Goal: Communication & Community: Share content

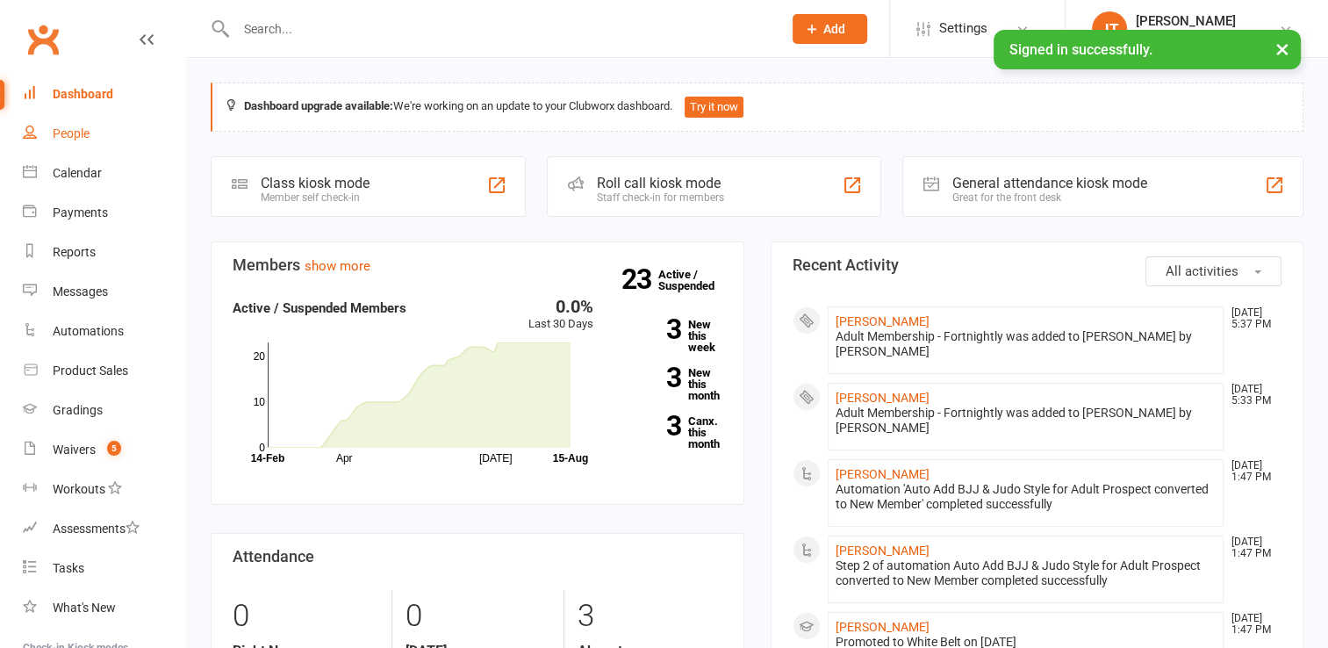
click at [73, 142] on link "People" at bounding box center [104, 134] width 162 height 40
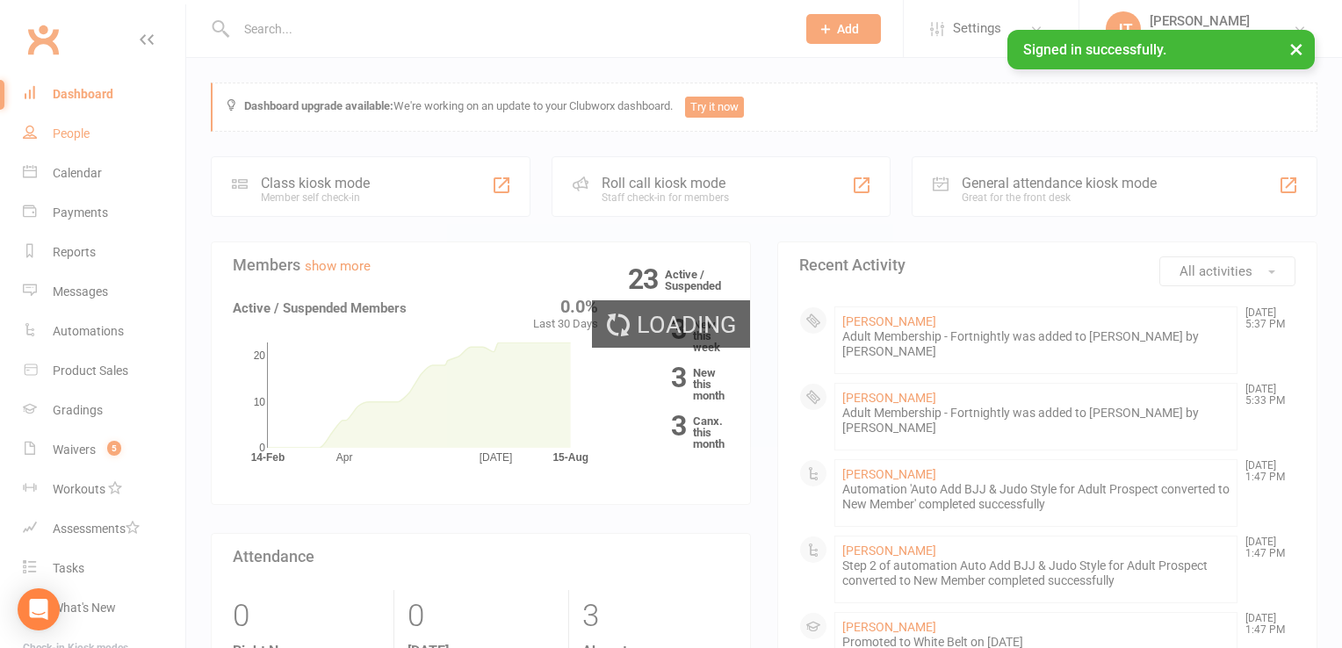
select select "50"
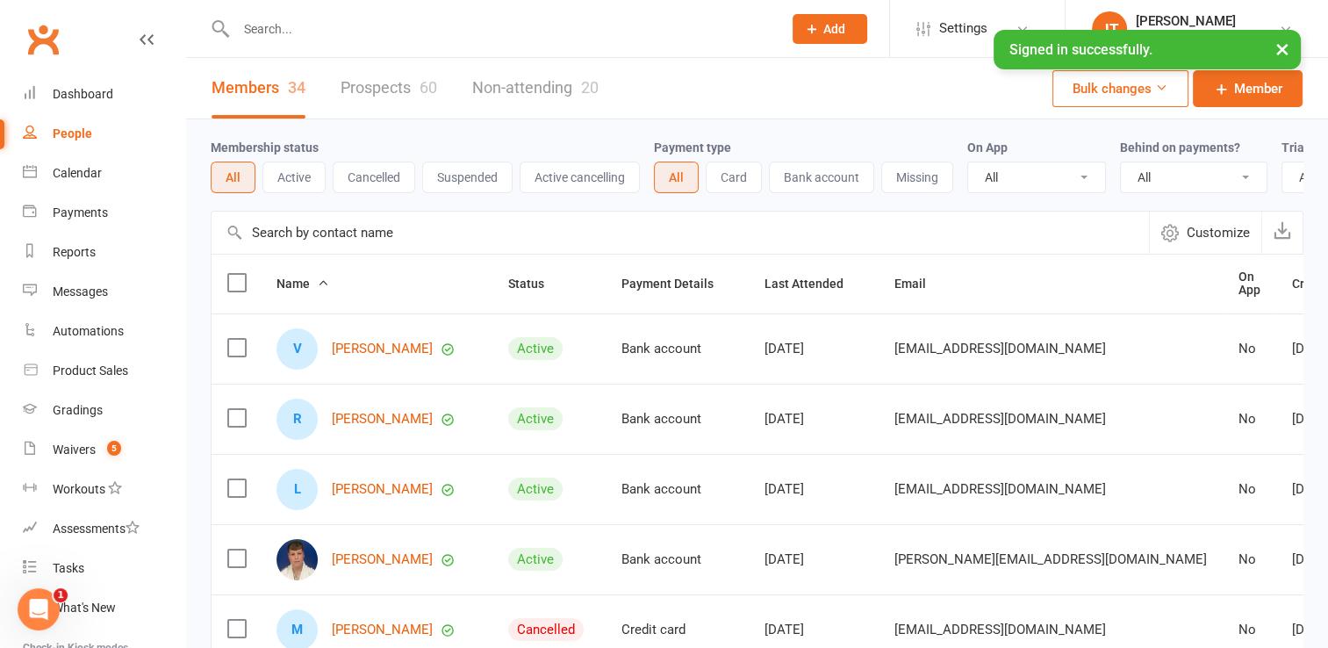
click at [410, 85] on link "Prospects 60" at bounding box center [389, 88] width 97 height 61
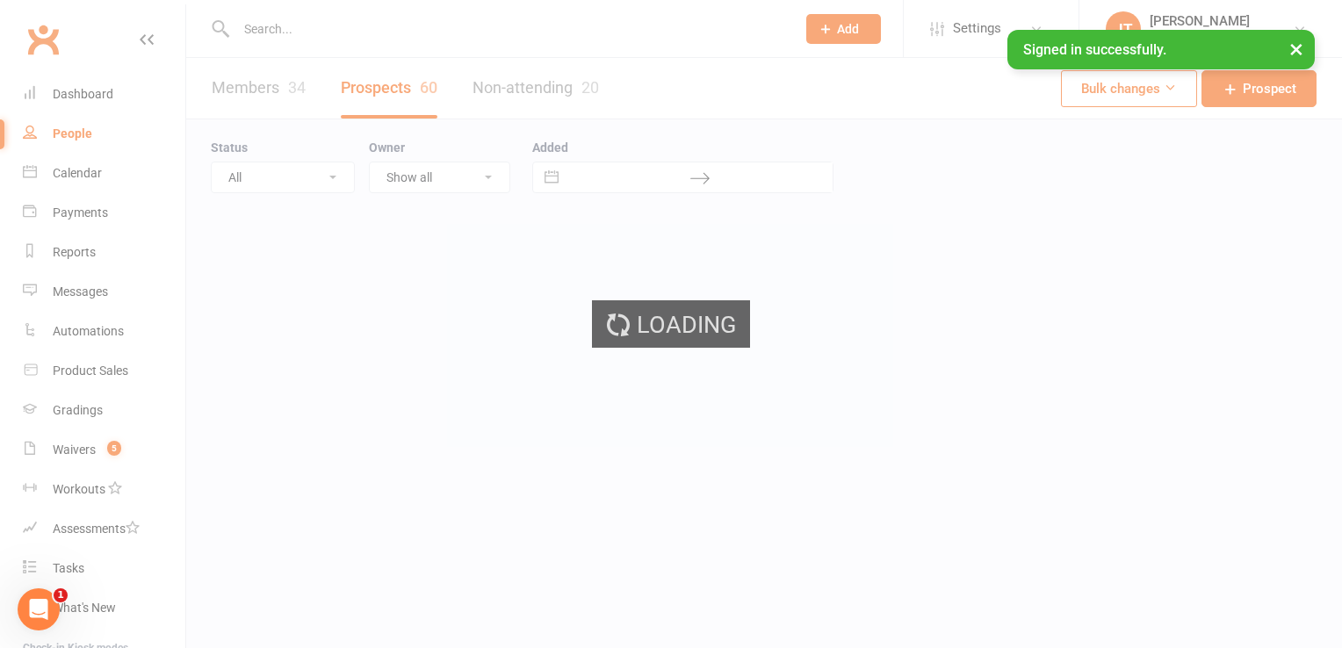
select select "50"
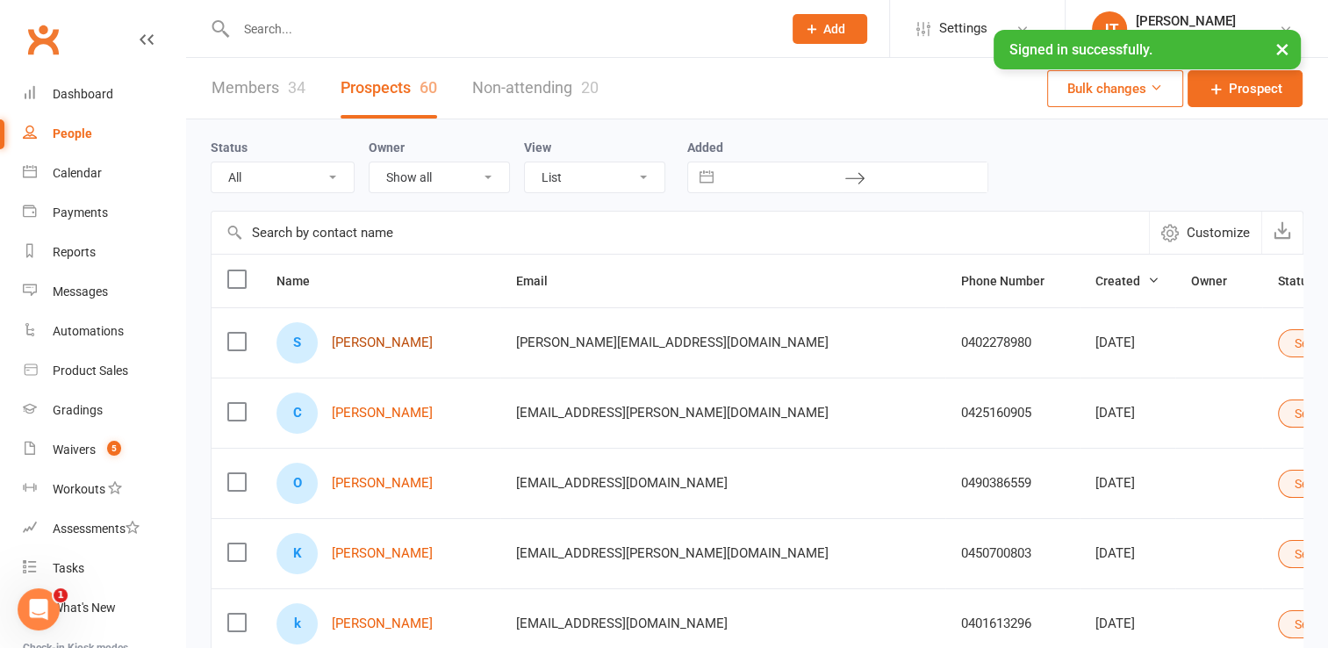
click at [364, 335] on link "[PERSON_NAME]" at bounding box center [382, 342] width 101 height 15
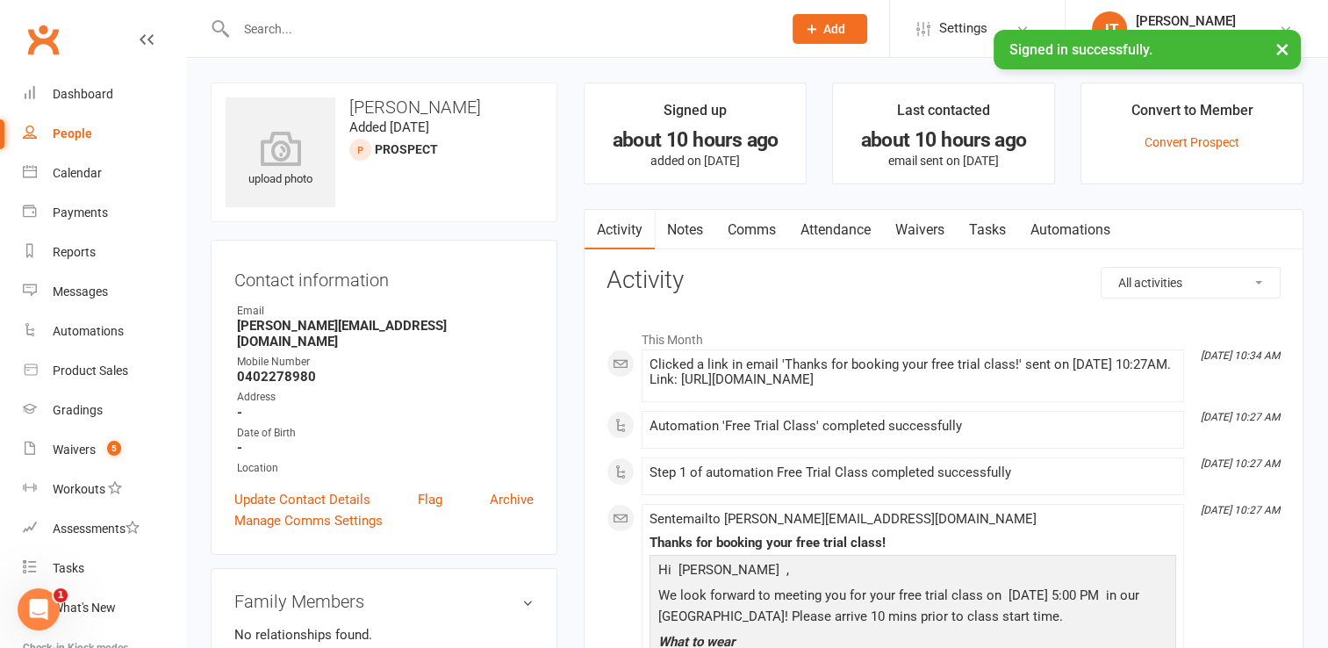
click at [760, 230] on link "Comms" at bounding box center [752, 230] width 73 height 40
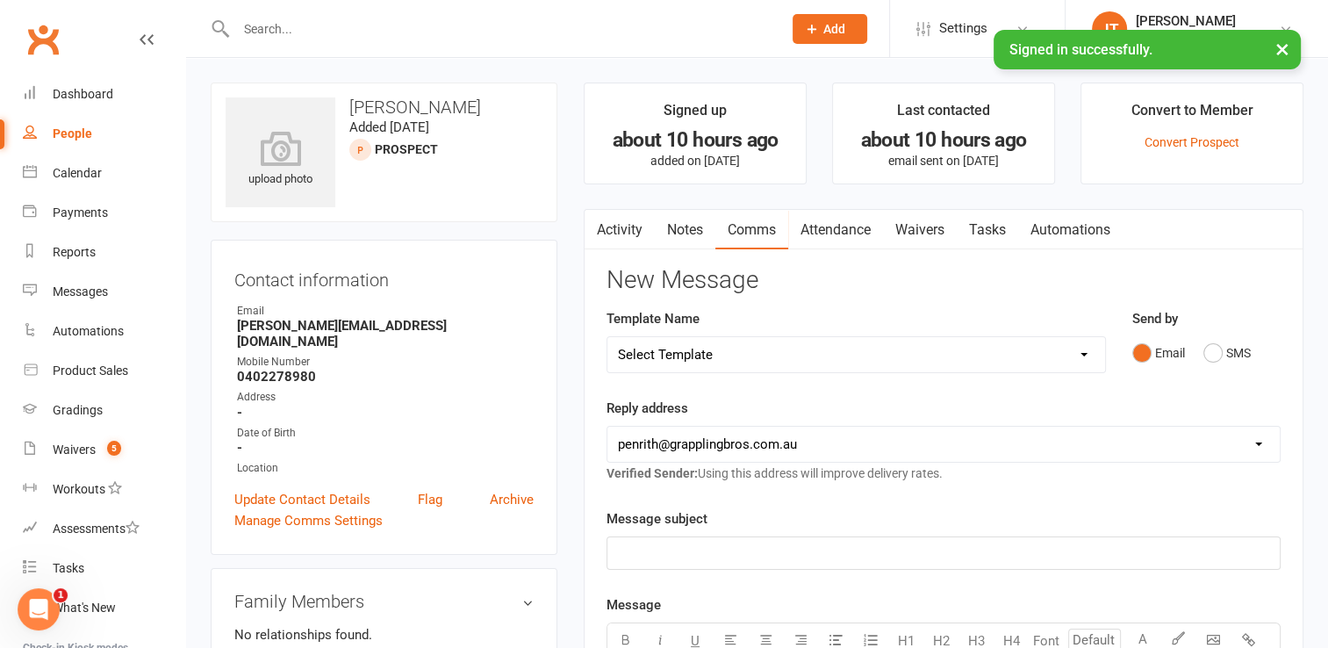
click at [1084, 361] on select "Select Template [SMS] [Default template - review before using] Appointment remi…" at bounding box center [857, 354] width 498 height 35
select select "21"
click at [608, 337] on select "Select Template [SMS] [Default template - review before using] Appointment remi…" at bounding box center [857, 354] width 498 height 35
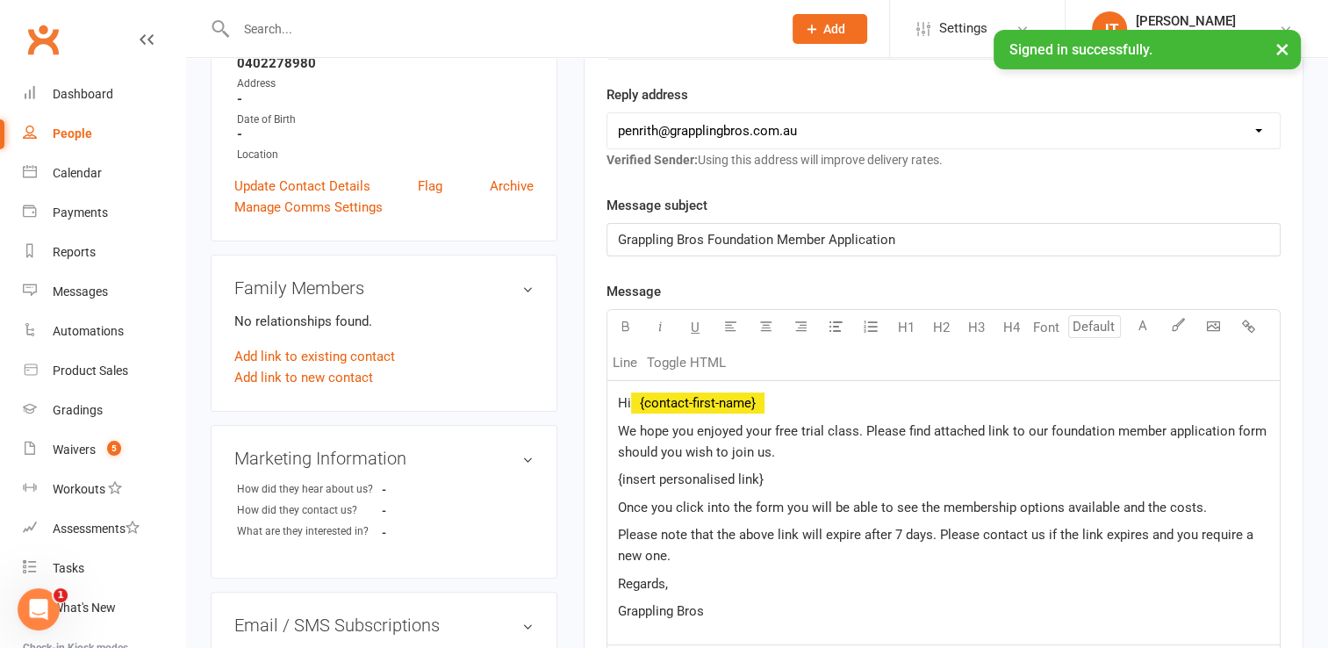
scroll to position [330, 0]
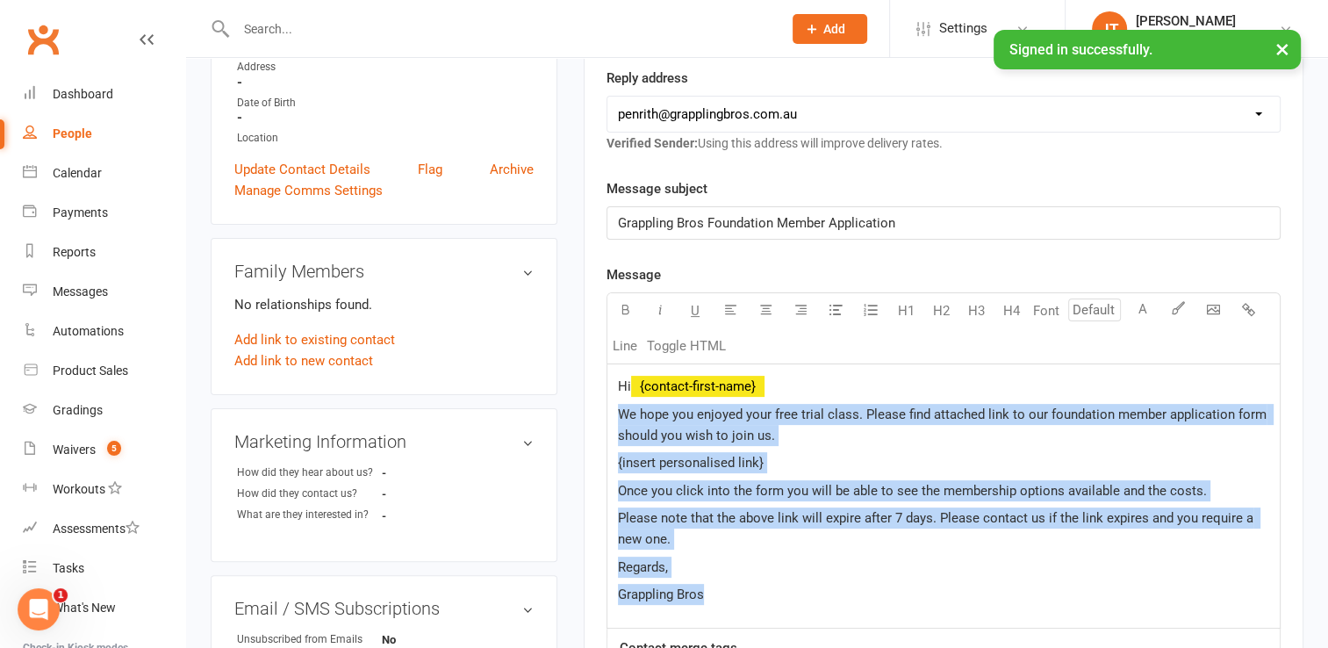
drag, startPoint x: 621, startPoint y: 416, endPoint x: 739, endPoint y: 593, distance: 212.6
click at [739, 593] on div "Hi ﻿ {contact-first-name} We hope you enjoyed your free trial class. Please fin…" at bounding box center [944, 495] width 673 height 263
copy div "We hope you enjoyed your free trial class. Please find attached link to our fou…"
click at [81, 455] on div "Waivers" at bounding box center [74, 450] width 43 height 14
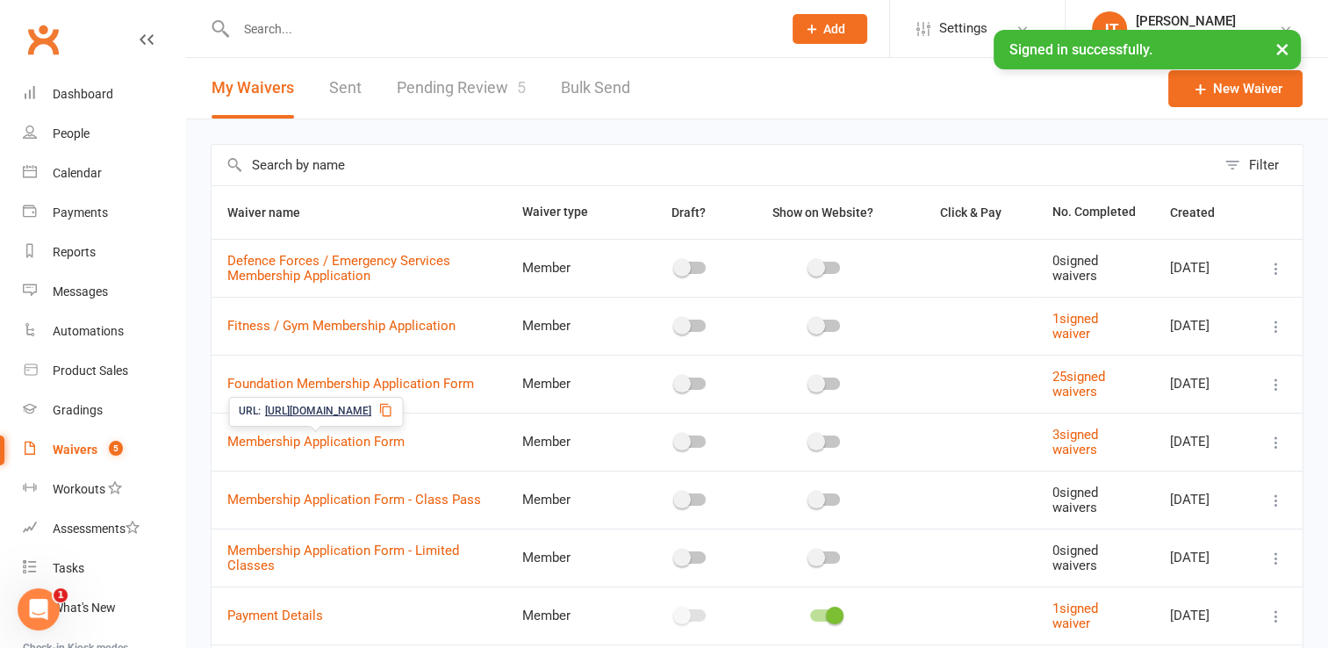
click at [392, 408] on icon at bounding box center [385, 410] width 14 height 14
click at [61, 131] on div "People" at bounding box center [71, 133] width 37 height 14
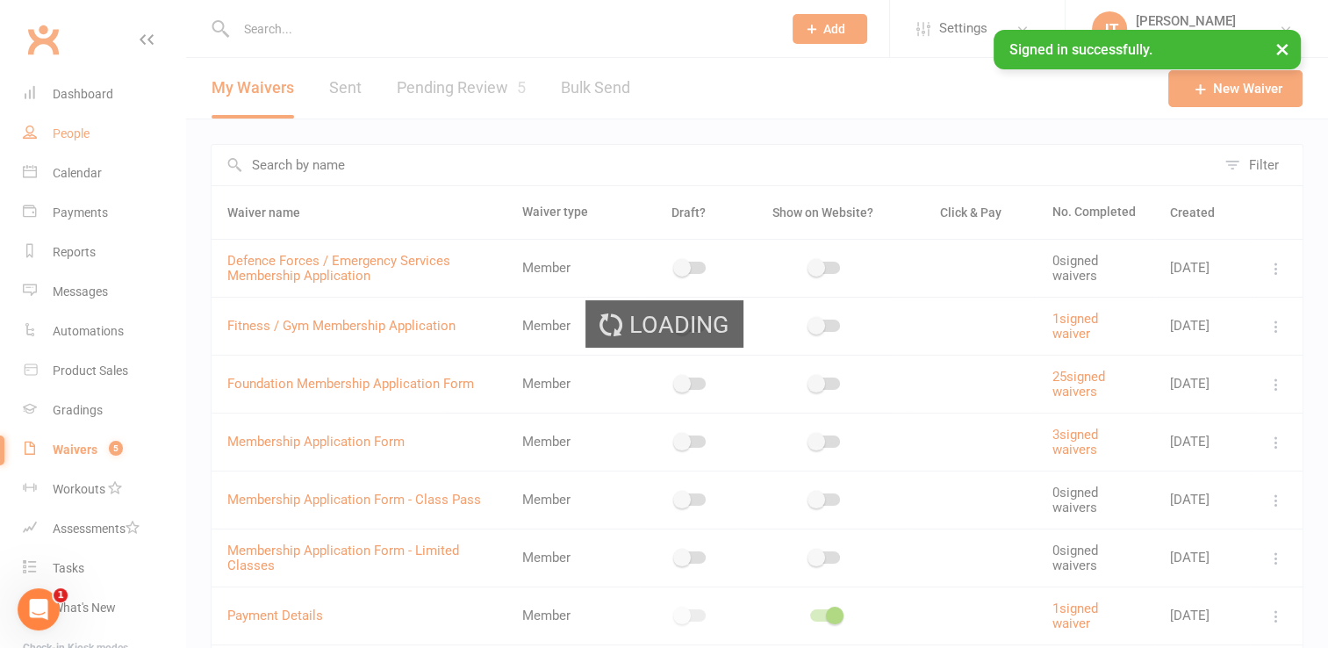
select select "50"
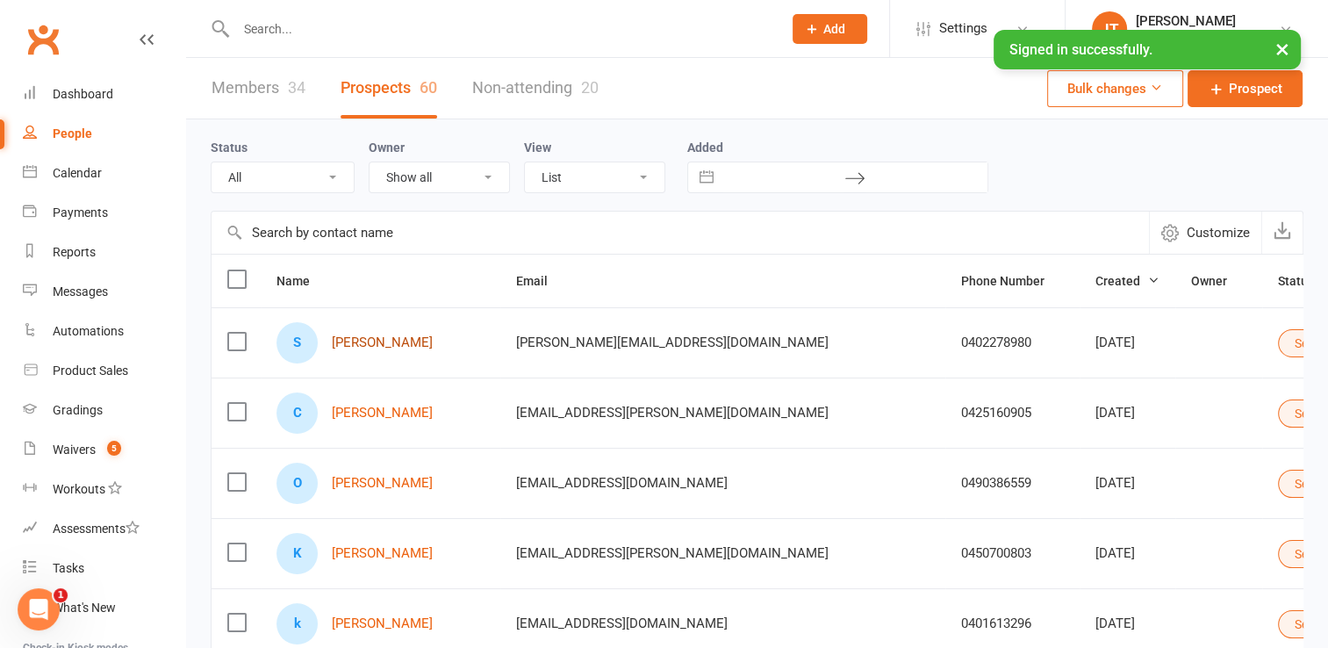
click at [406, 343] on link "[PERSON_NAME]" at bounding box center [382, 342] width 101 height 15
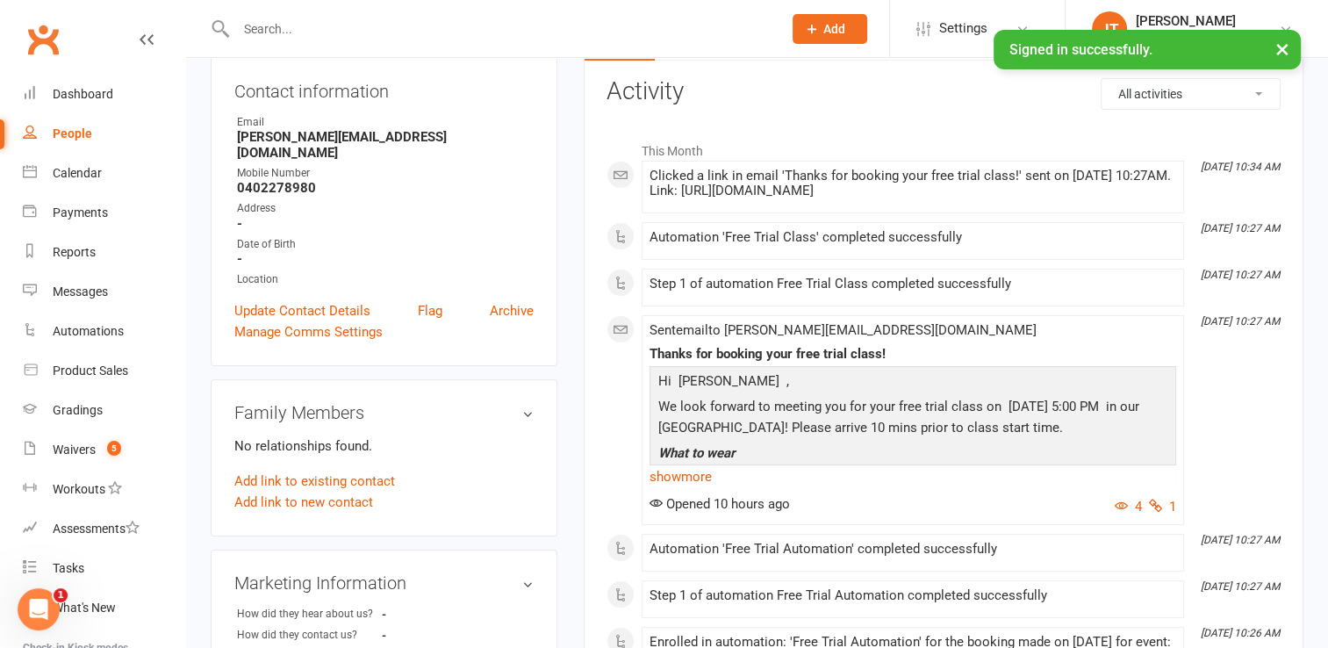
scroll to position [61, 0]
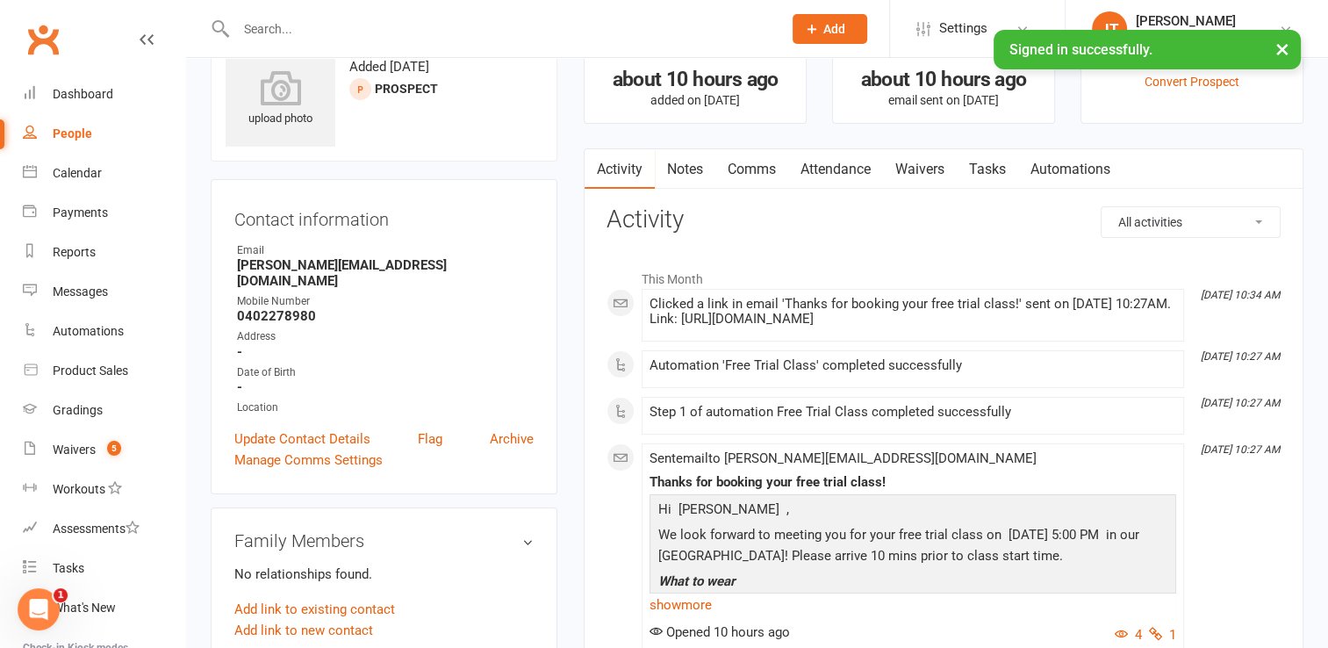
click at [752, 168] on link "Comms" at bounding box center [752, 169] width 73 height 40
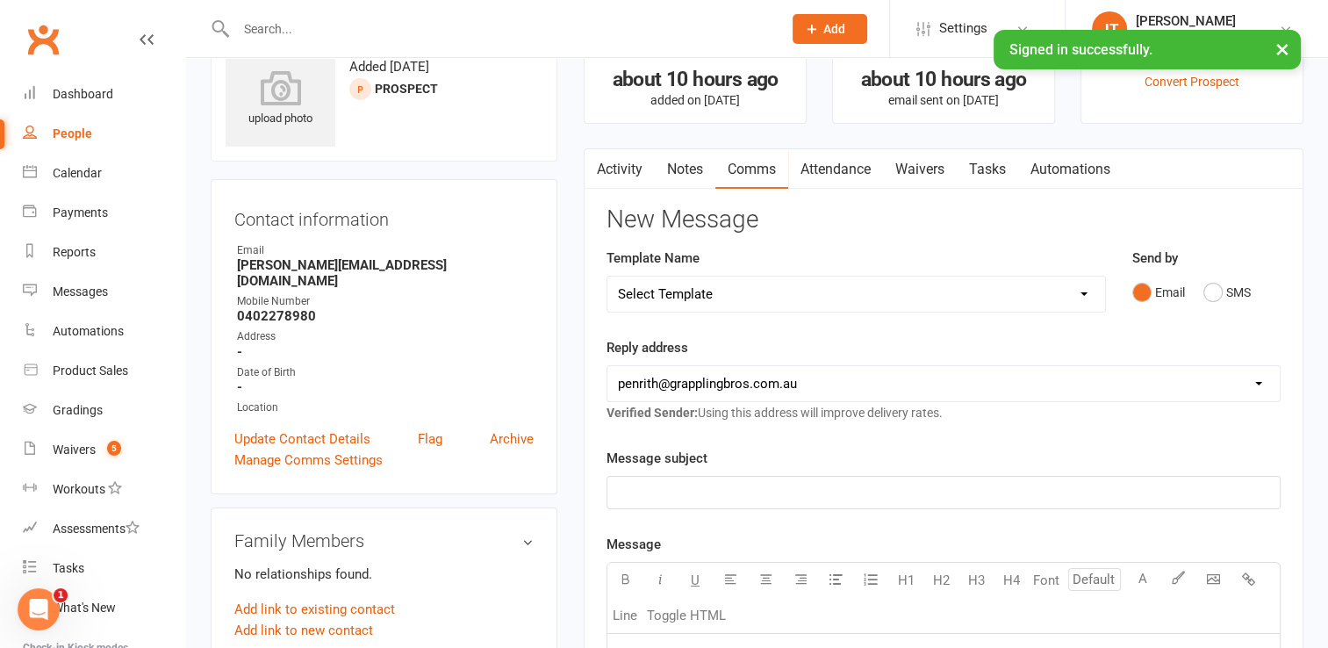
click at [1261, 392] on select "[EMAIL_ADDRESS][DOMAIN_NAME] [EMAIL_ADDRESS][DOMAIN_NAME] [EMAIL_ADDRESS][DOMAI…" at bounding box center [944, 383] width 673 height 35
click at [1021, 329] on div "Template Name Select Template [SMS] [Default template - review before using] Ap…" at bounding box center [857, 293] width 526 height 90
click at [1079, 294] on select "Select Template [SMS] [Default template - review before using] Appointment remi…" at bounding box center [857, 294] width 498 height 35
select select "21"
click at [608, 277] on select "Select Template [SMS] [Default template - review before using] Appointment remi…" at bounding box center [857, 294] width 498 height 35
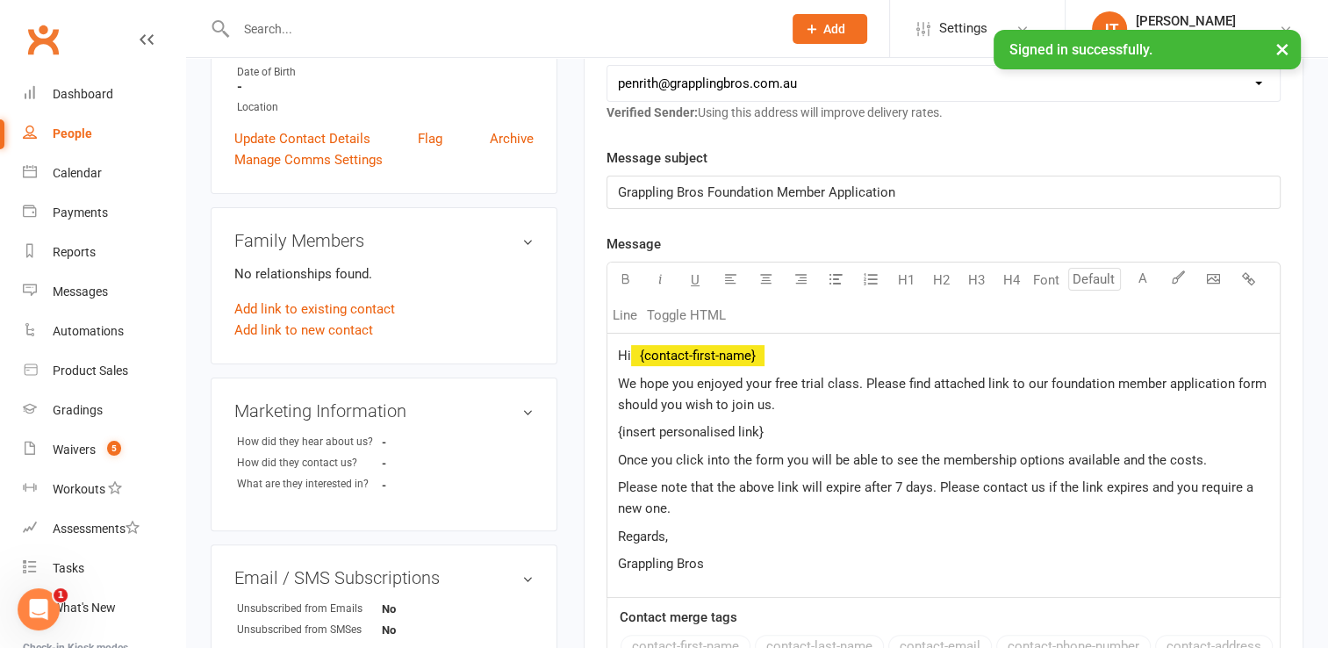
scroll to position [389, 0]
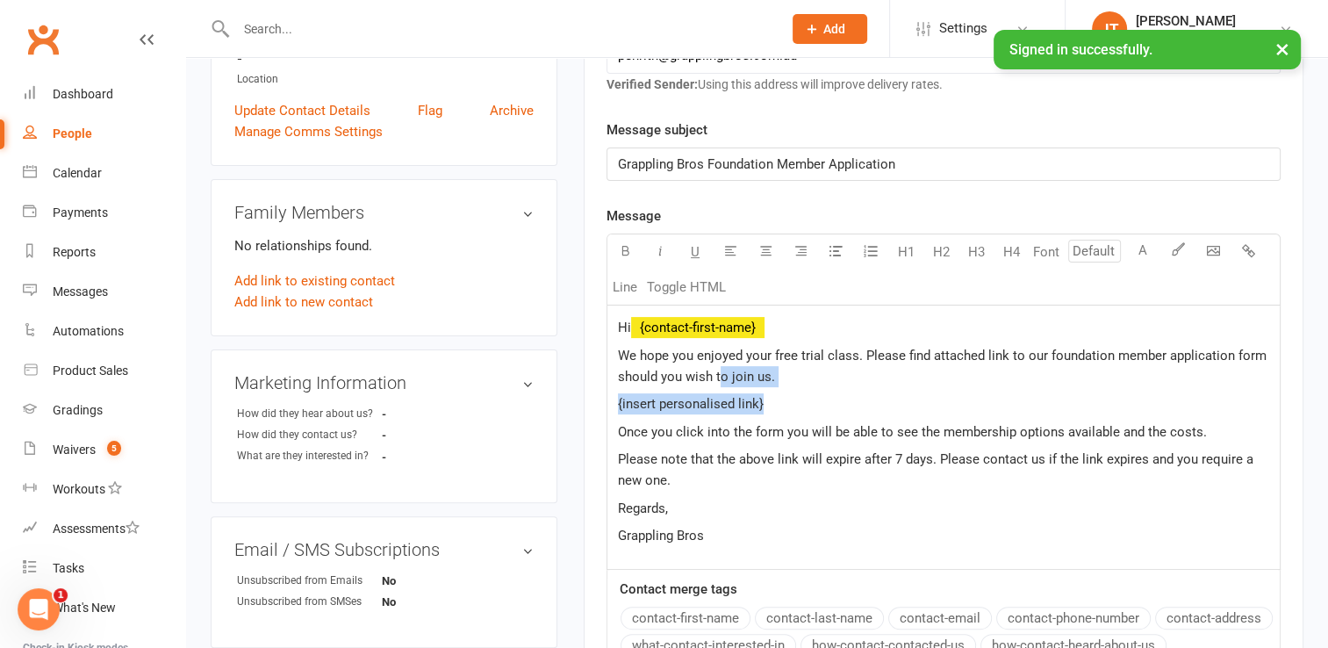
drag, startPoint x: 811, startPoint y: 388, endPoint x: 721, endPoint y: 378, distance: 91.1
click at [721, 378] on div "Hi ﻿ {contact-first-name} We hope you enjoyed your free trial class. Please fin…" at bounding box center [944, 437] width 673 height 263
click at [787, 379] on p "We hope you enjoyed your free trial class. Please find attached link to our fou…" at bounding box center [944, 366] width 652 height 42
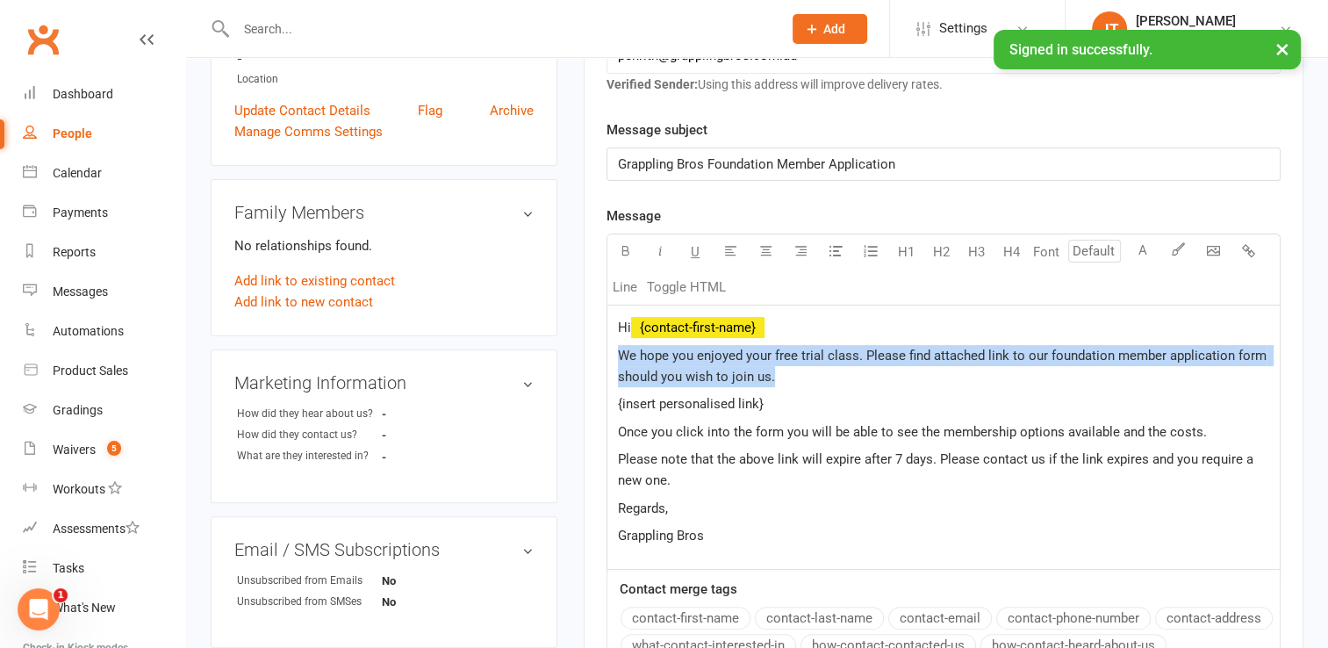
drag, startPoint x: 794, startPoint y: 378, endPoint x: 615, endPoint y: 354, distance: 180.7
click at [615, 354] on div "Hi ﻿ {contact-first-name} We hope you enjoyed your free trial class. Please fin…" at bounding box center [944, 437] width 673 height 263
copy span "We hope you enjoyed your free trial class. Please find attached link to our fou…"
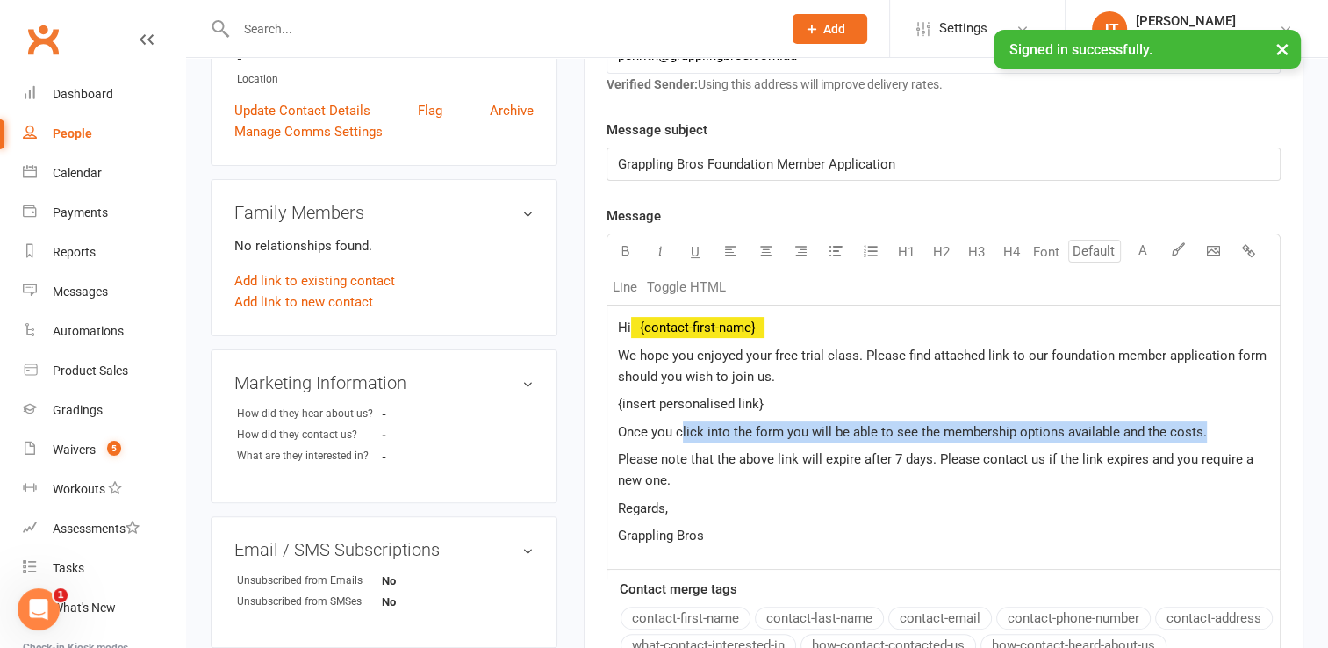
drag, startPoint x: 1201, startPoint y: 434, endPoint x: 682, endPoint y: 434, distance: 518.9
click at [682, 434] on p "Once you click into the form you will be able to see the membership options ava…" at bounding box center [944, 431] width 652 height 21
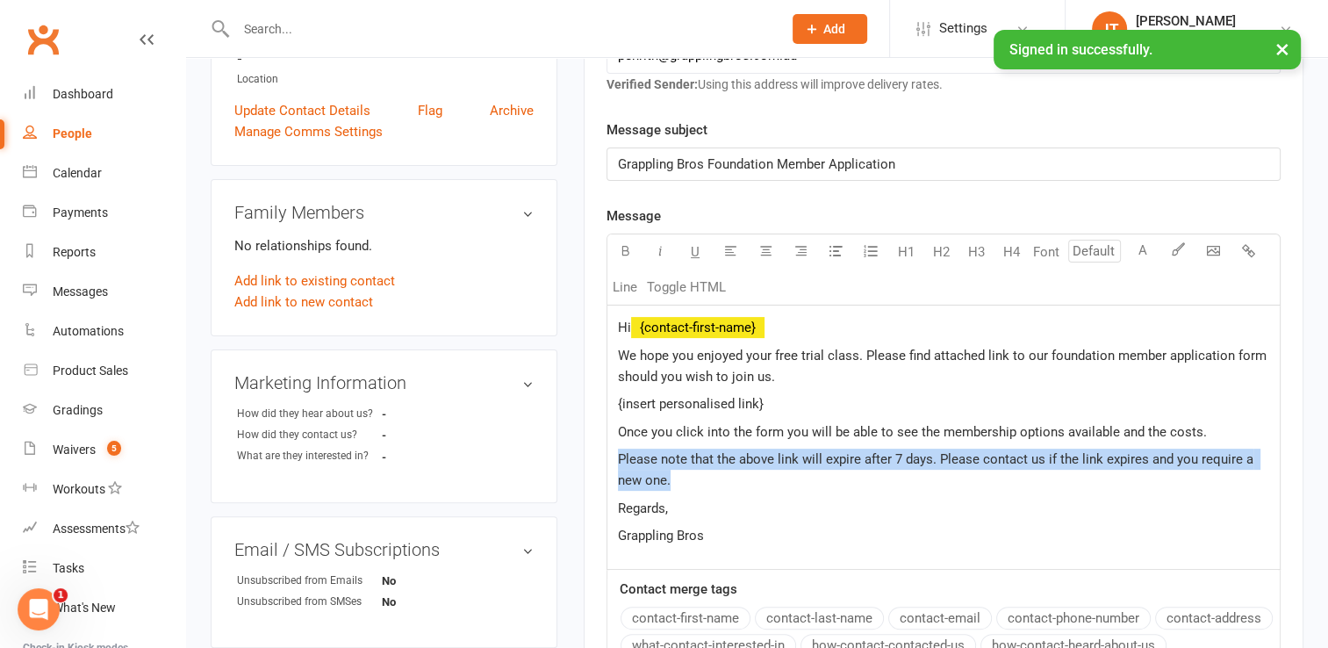
drag, startPoint x: 678, startPoint y: 483, endPoint x: 615, endPoint y: 459, distance: 67.5
click at [615, 459] on div "Hi ﻿ {contact-first-name} We hope you enjoyed your free trial class. Please fin…" at bounding box center [944, 437] width 673 height 263
copy span "Please note that the above link will expire after 7 days. Please contact us if …"
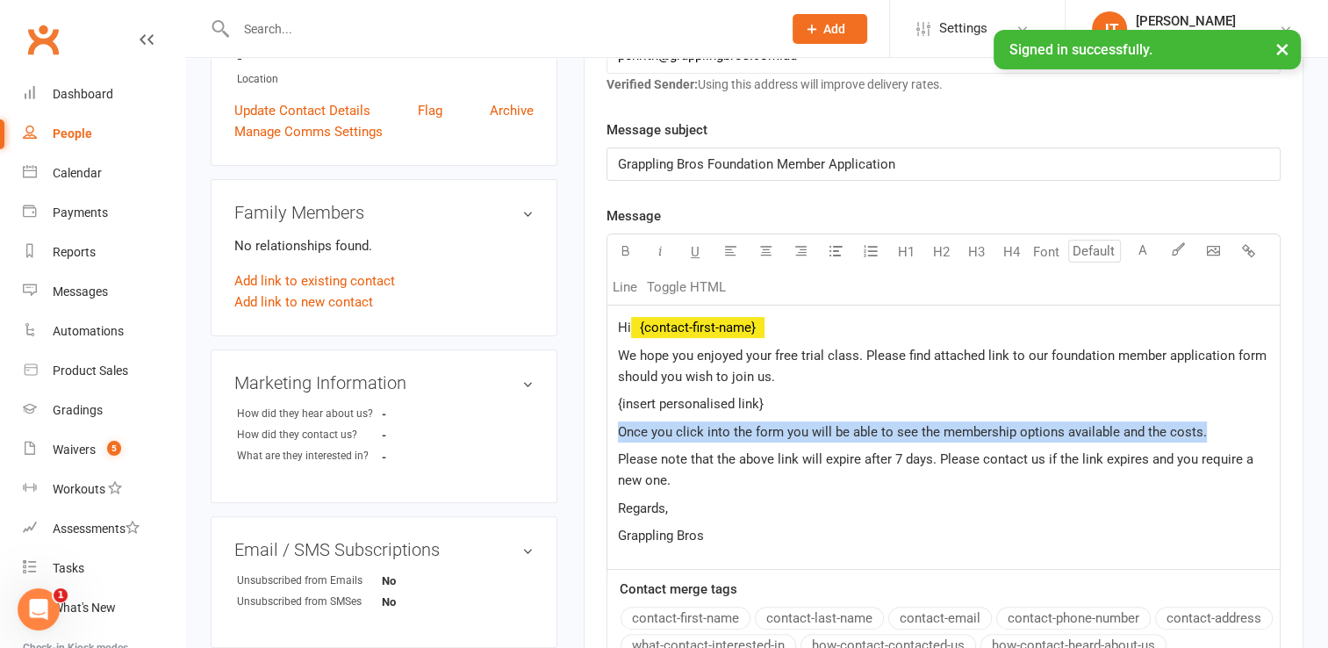
drag, startPoint x: 1202, startPoint y: 429, endPoint x: 616, endPoint y: 427, distance: 585.7
click at [616, 427] on div "Hi ﻿ {contact-first-name} We hope you enjoyed your free trial class. Please fin…" at bounding box center [944, 437] width 673 height 263
copy span "Once you click into the form you will be able to see the membership options ava…"
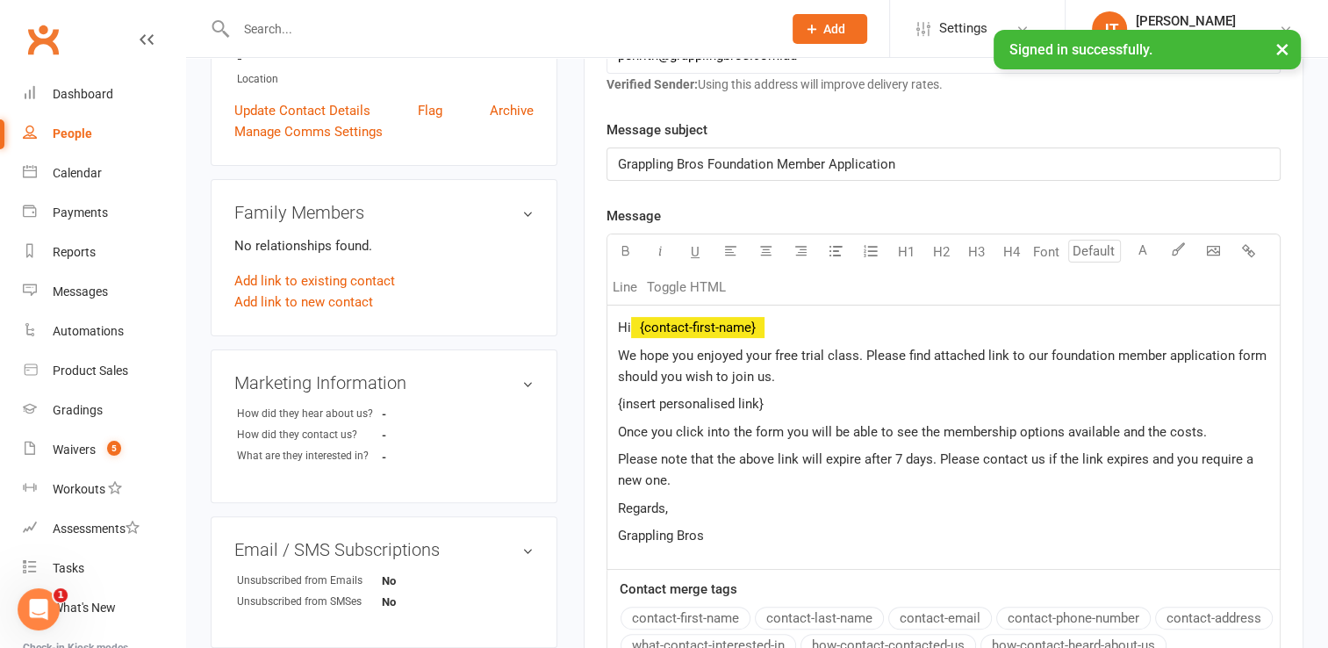
click at [759, 325] on span "﻿ {contact-first-name}" at bounding box center [697, 328] width 133 height 16
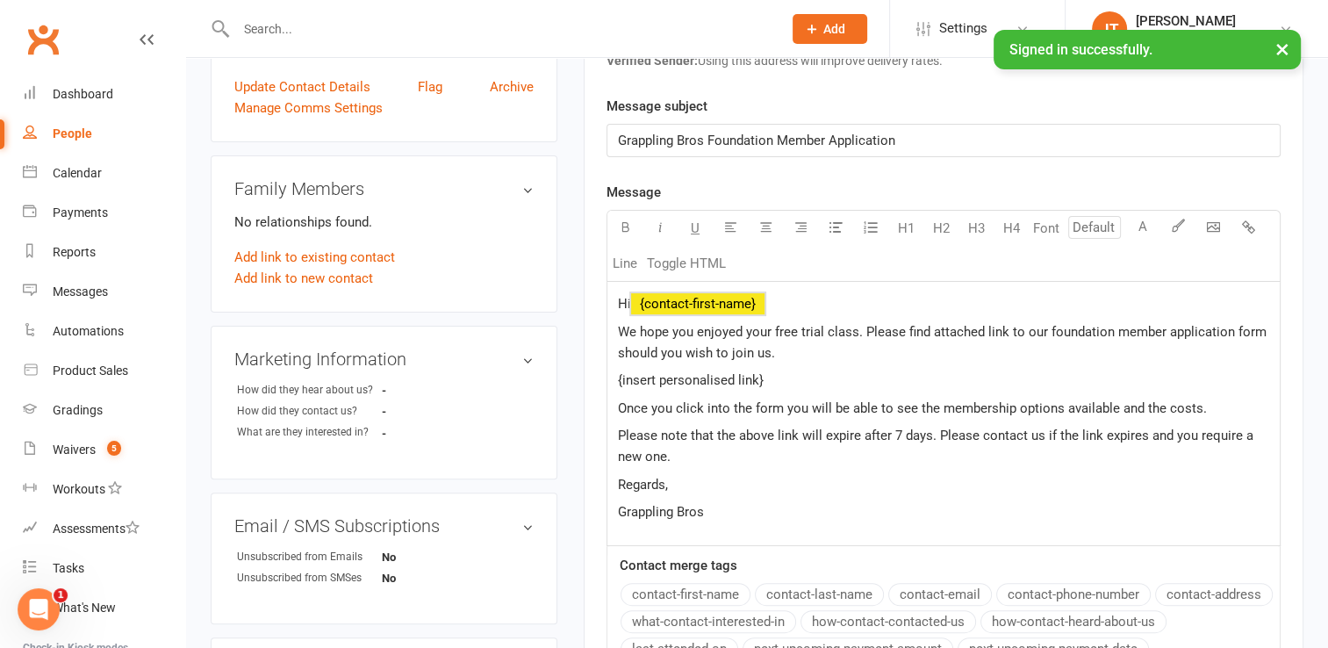
click at [793, 294] on p "Hi ﻿ {contact-first-name}" at bounding box center [944, 303] width 652 height 21
click at [691, 332] on span "We hope you enjoyed your free trial class. Please find attached link to our fou…" at bounding box center [944, 342] width 652 height 37
click at [1127, 332] on span "We hope [PERSON_NAME] enjoyed her free trial class. Please find attached link t…" at bounding box center [930, 342] width 625 height 37
click at [781, 136] on span "Grappling Bros Foundation Member Application" at bounding box center [756, 141] width 277 height 16
click at [774, 382] on p "{insert personalised link}" at bounding box center [944, 380] width 652 height 21
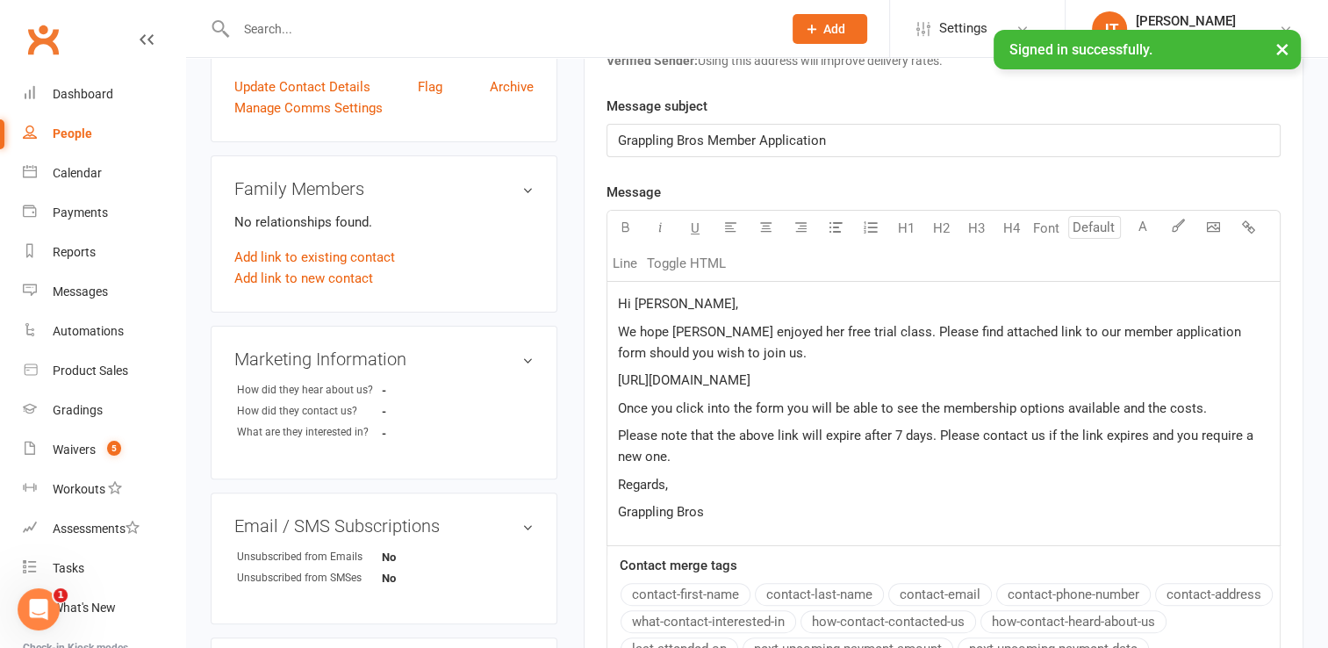
click at [715, 491] on p "Regards," at bounding box center [944, 484] width 652 height 21
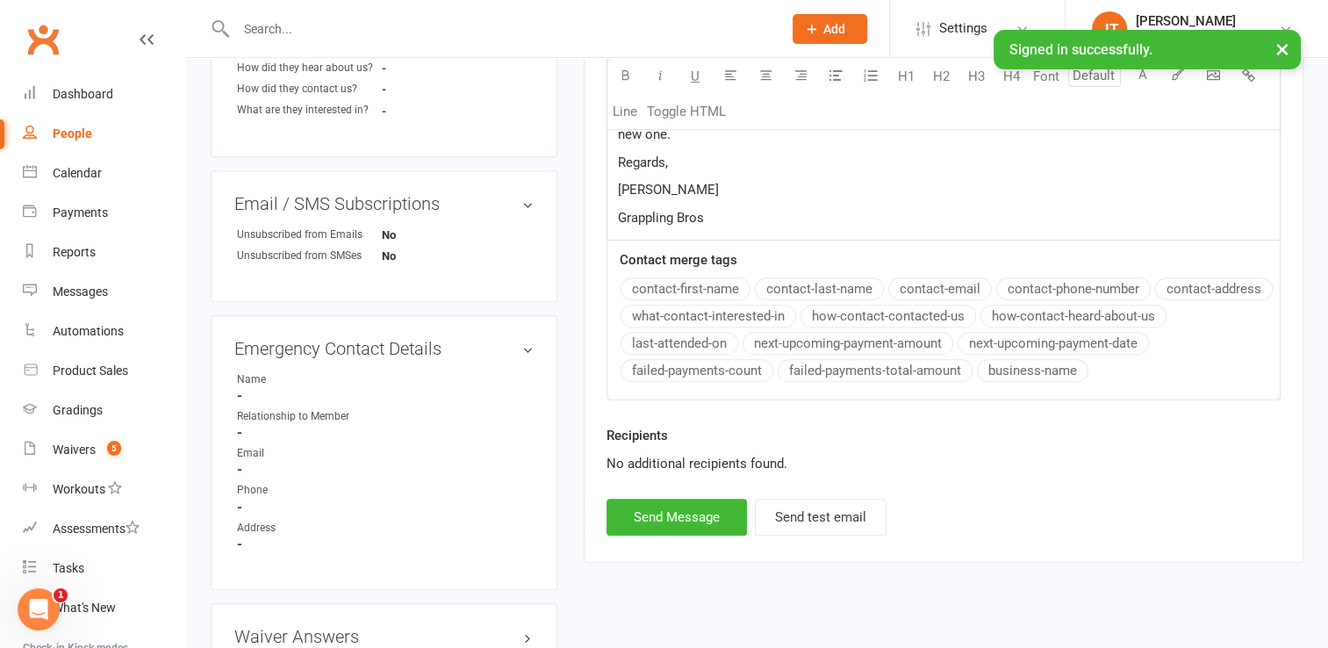
scroll to position [752, 0]
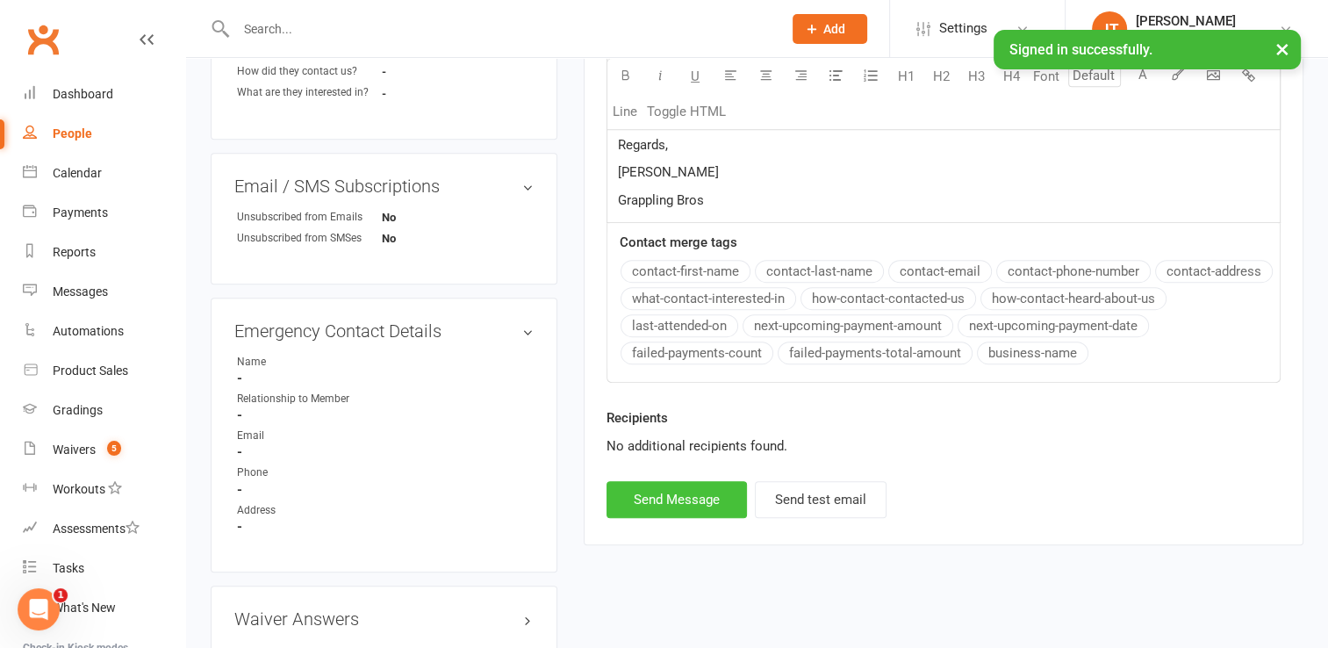
click at [659, 490] on button "Send Message" at bounding box center [677, 499] width 140 height 37
select select
